Goal: Transaction & Acquisition: Purchase product/service

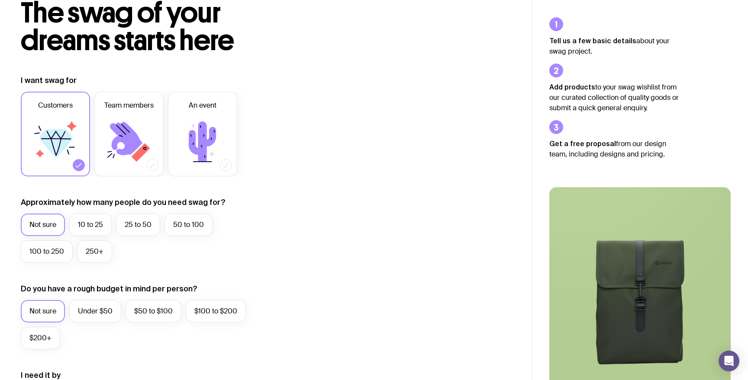
scroll to position [58, 0]
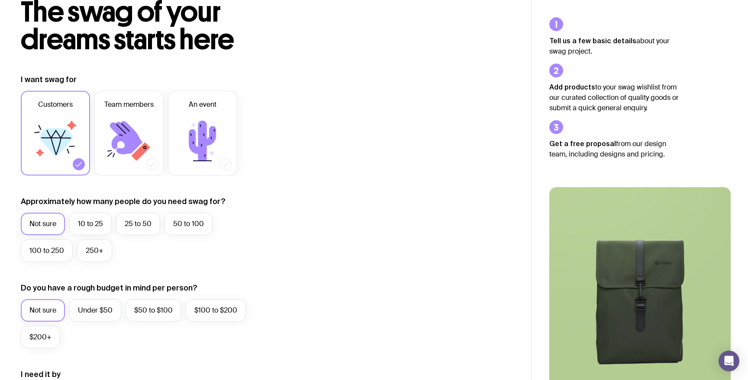
click at [241, 103] on div "Customers Team members An event" at bounding box center [145, 133] width 249 height 85
click at [222, 106] on label "An event" at bounding box center [202, 133] width 69 height 85
click at [0, 0] on input "An event" at bounding box center [0, 0] width 0 height 0
click at [187, 226] on label "50 to 100" at bounding box center [188, 224] width 48 height 23
click at [0, 0] on input "50 to 100" at bounding box center [0, 0] width 0 height 0
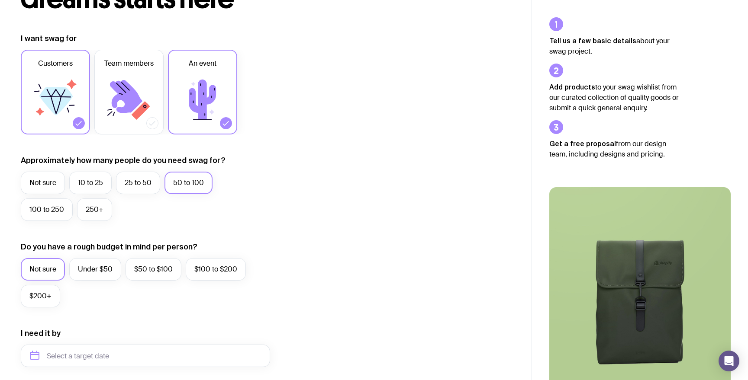
scroll to position [103, 0]
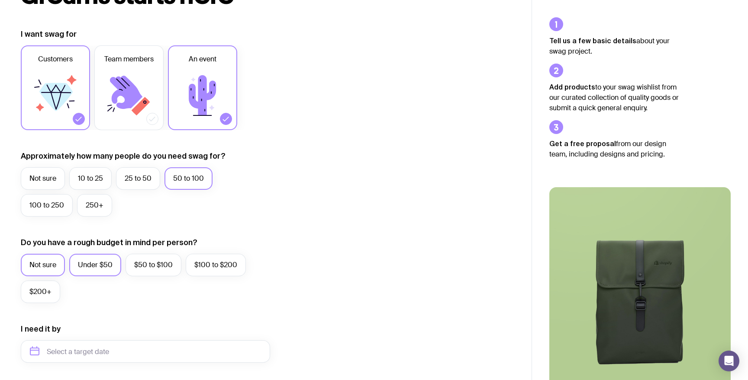
click at [98, 257] on label "Under $50" at bounding box center [95, 265] width 52 height 23
click at [0, 0] on input "Under $50" at bounding box center [0, 0] width 0 height 0
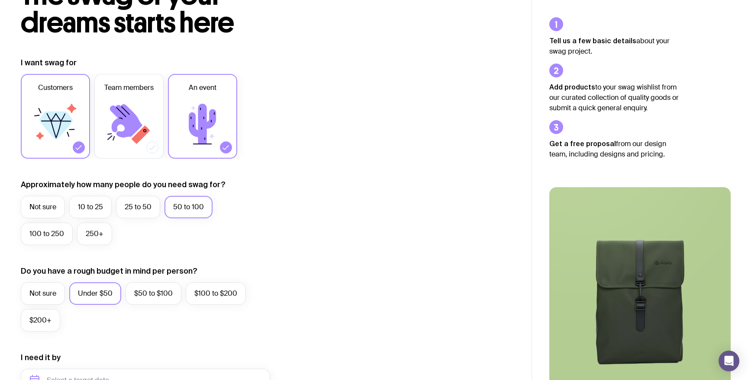
scroll to position [0, 0]
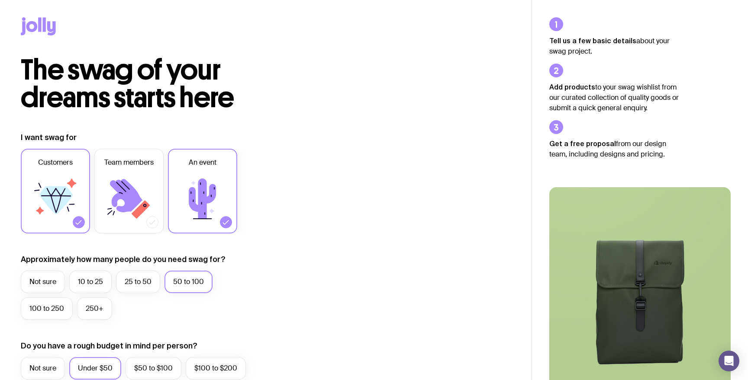
click at [40, 21] on icon at bounding box center [39, 24] width 3 height 14
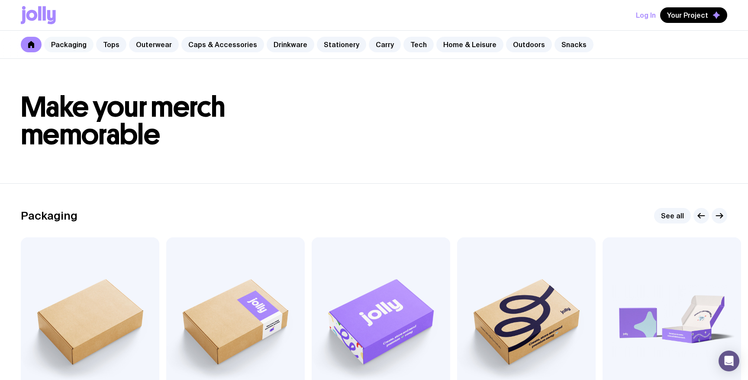
click at [82, 44] on link "Packaging" at bounding box center [68, 45] width 49 height 16
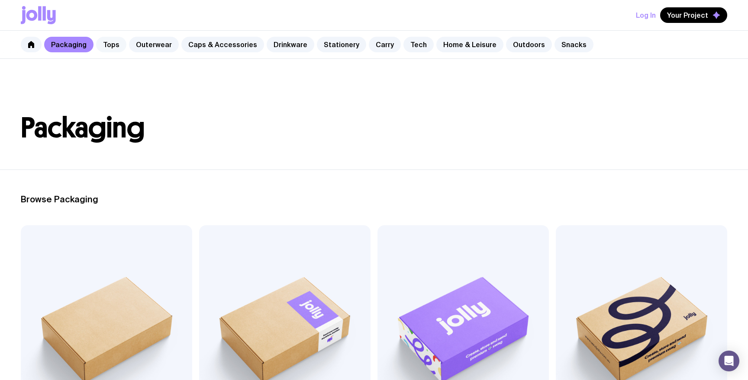
click at [111, 44] on link "Tops" at bounding box center [111, 45] width 30 height 16
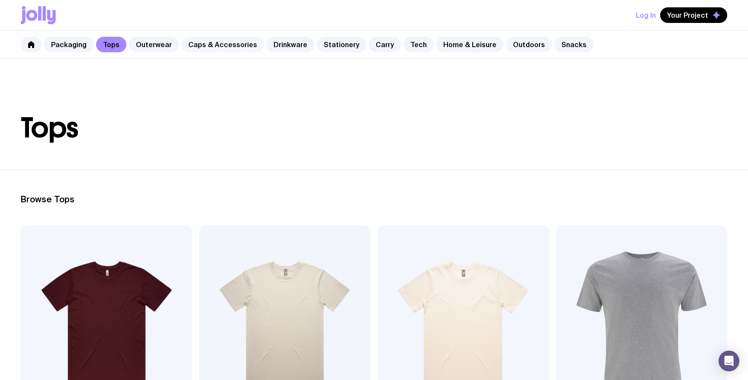
click at [193, 45] on link "Caps & Accessories" at bounding box center [222, 45] width 83 height 16
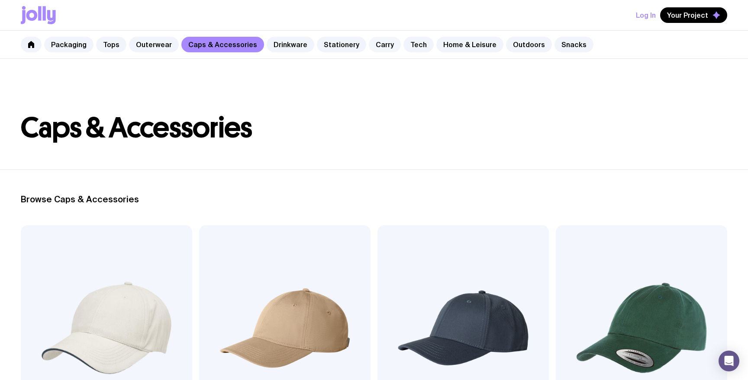
click at [374, 45] on link "Carry" at bounding box center [385, 45] width 32 height 16
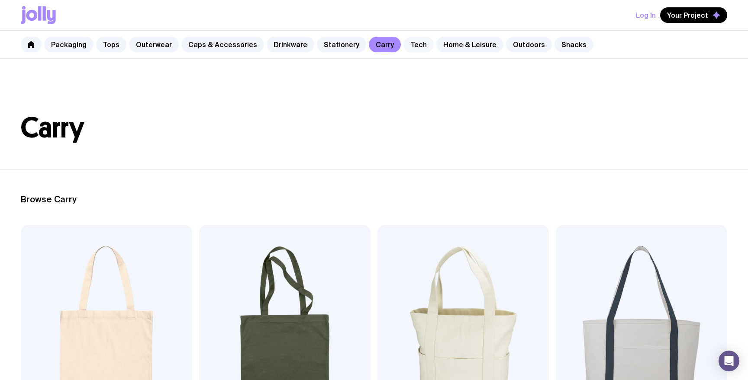
click at [404, 44] on link "Tech" at bounding box center [418, 45] width 30 height 16
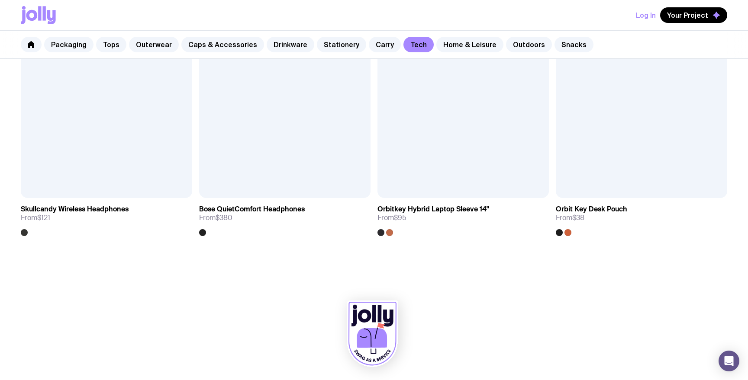
scroll to position [1865, 0]
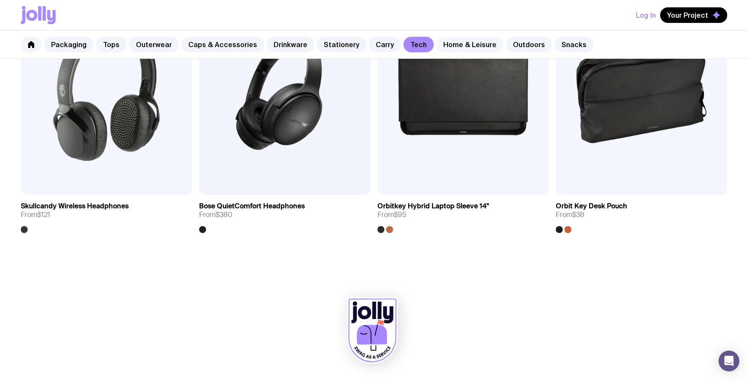
click at [436, 43] on link "Home & Leisure" at bounding box center [469, 45] width 67 height 16
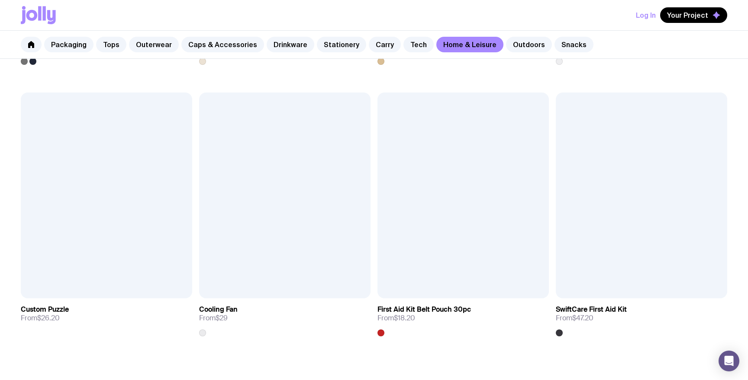
scroll to position [2039, 0]
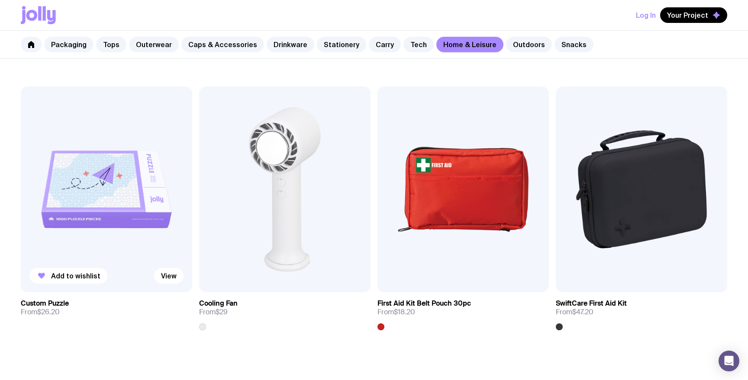
click at [153, 161] on img at bounding box center [106, 190] width 171 height 206
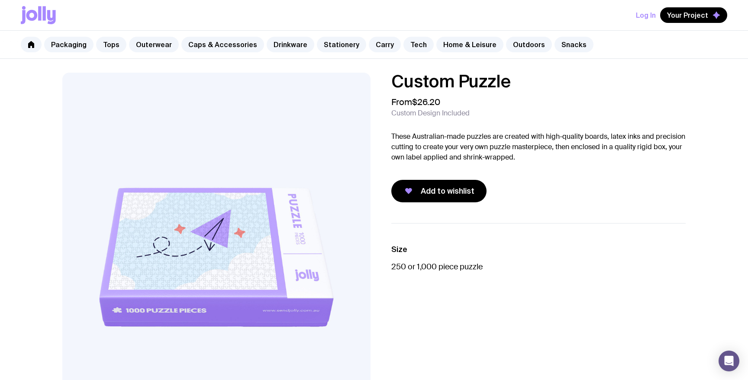
click at [40, 16] on icon at bounding box center [39, 13] width 3 height 14
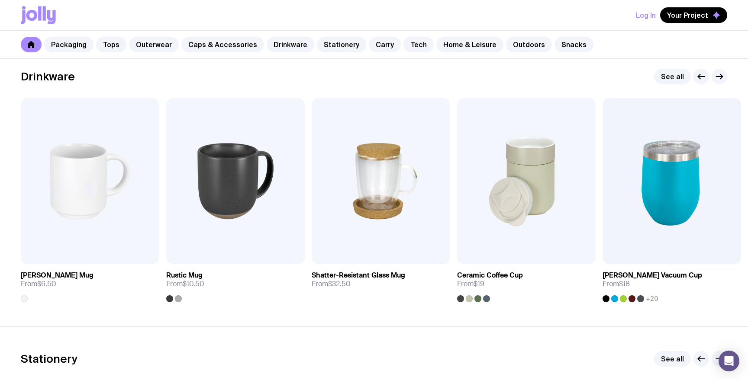
scroll to position [1268, 0]
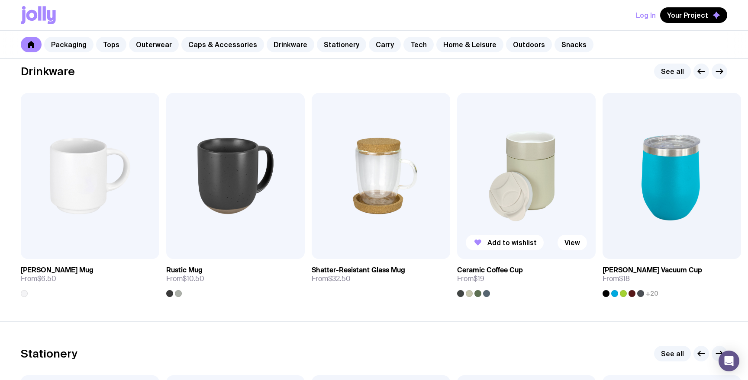
click at [502, 207] on img at bounding box center [526, 176] width 139 height 166
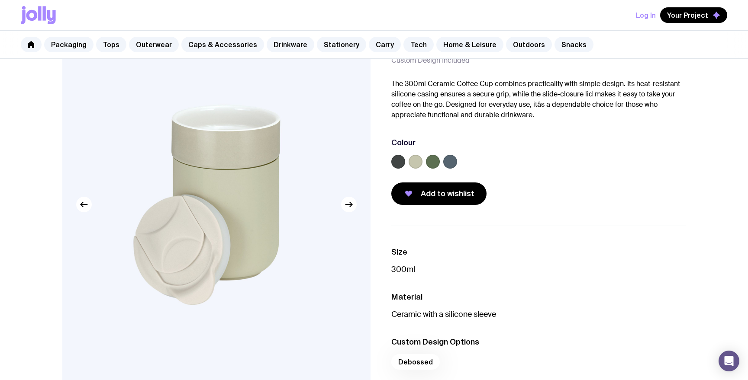
scroll to position [52, 0]
click at [345, 209] on icon "button" at bounding box center [349, 205] width 10 height 10
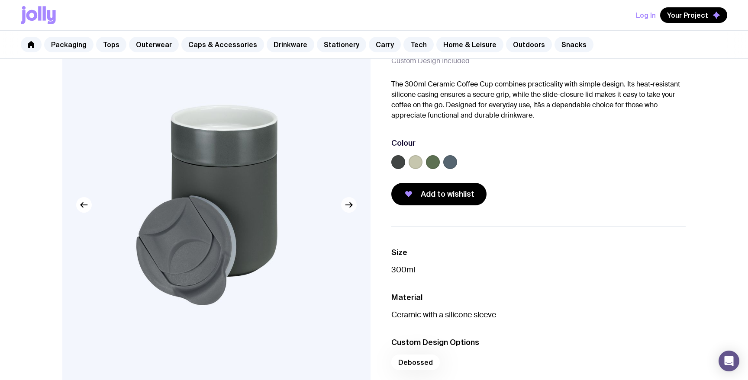
click at [345, 209] on icon "button" at bounding box center [349, 205] width 10 height 10
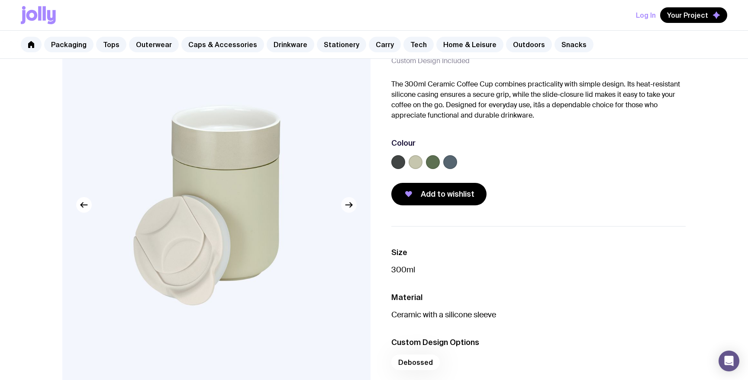
click at [345, 209] on icon "button" at bounding box center [349, 205] width 10 height 10
